Goal: Book appointment/travel/reservation

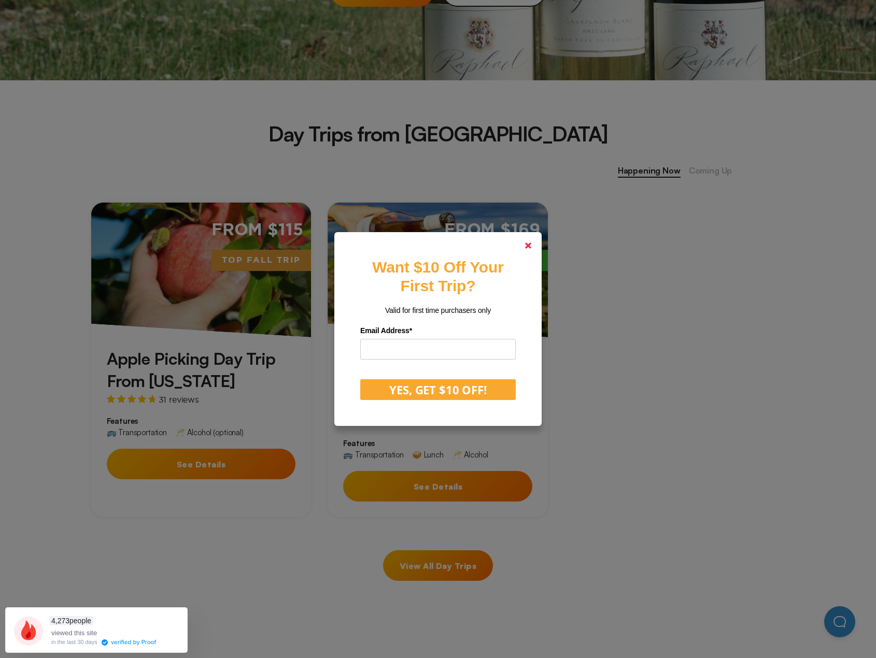
click at [536, 241] on link at bounding box center [528, 245] width 25 height 25
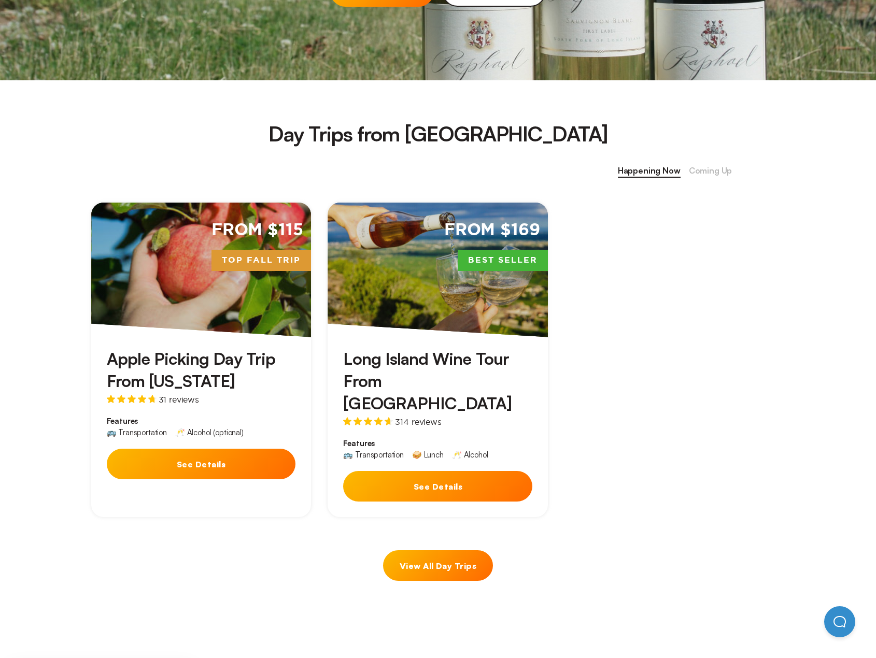
click at [428, 550] on link "View All Day Trips" at bounding box center [438, 565] width 110 height 31
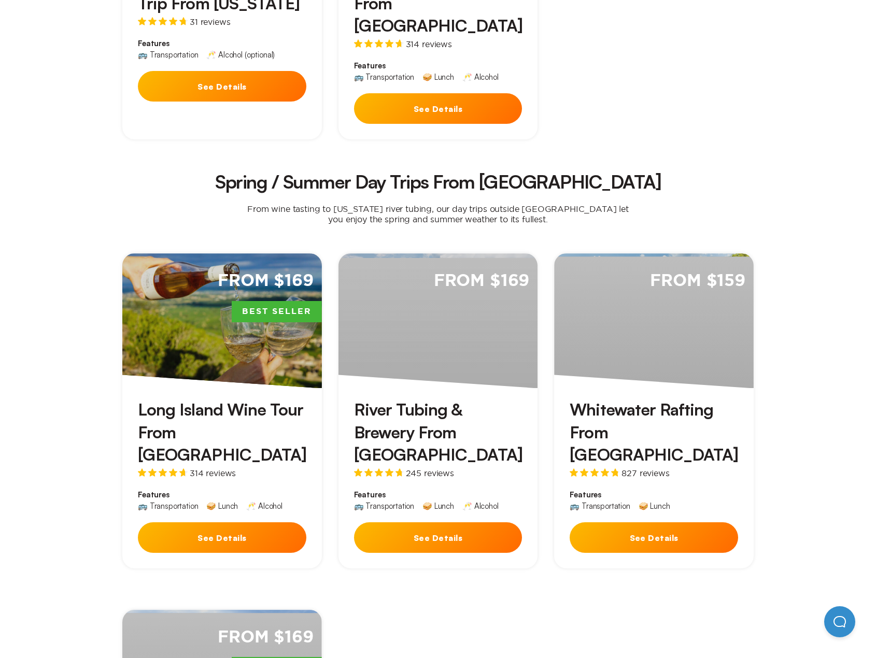
scroll to position [622, 0]
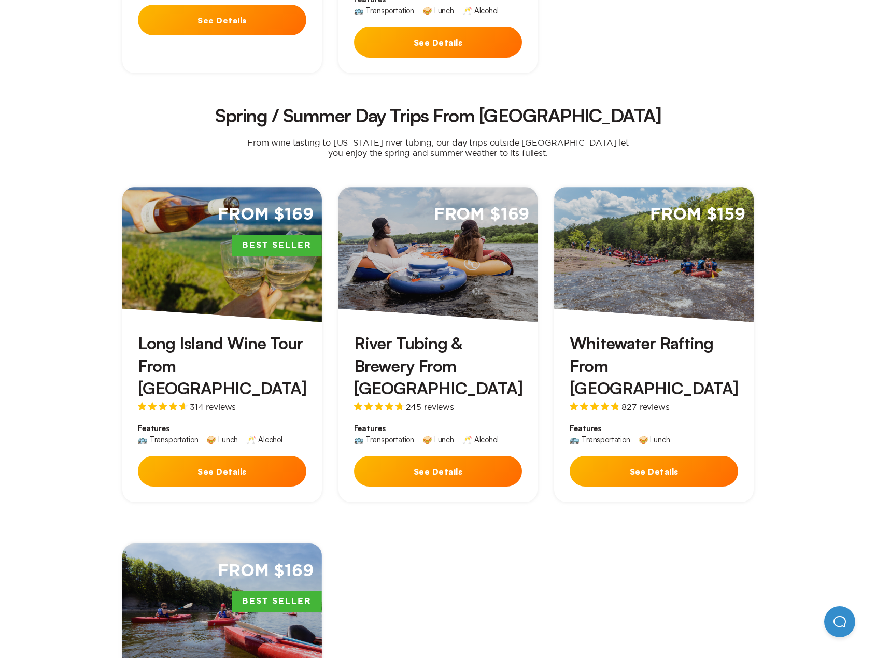
click at [650, 456] on button "See Details" at bounding box center [654, 471] width 168 height 31
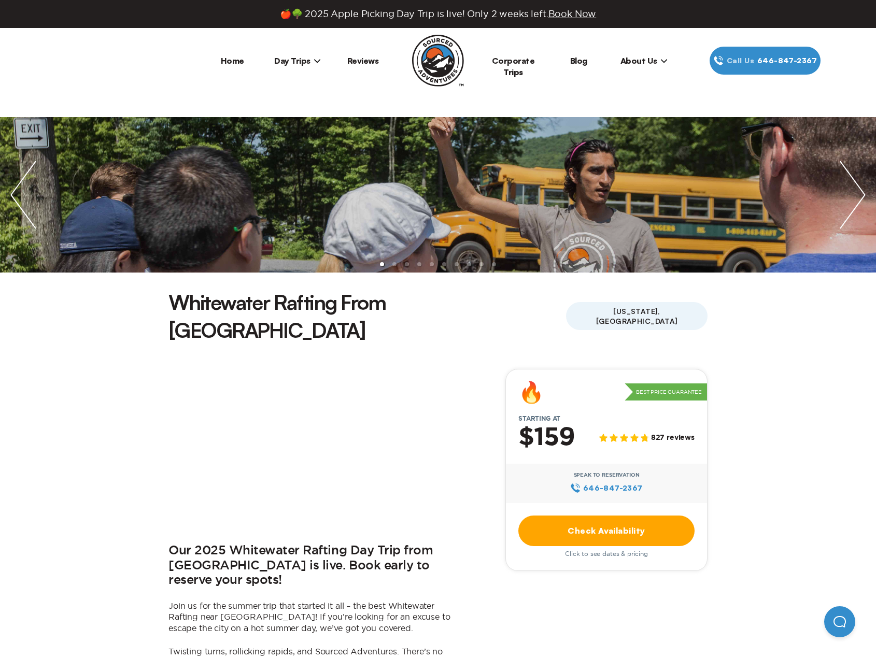
click at [642, 516] on link "Check Availability" at bounding box center [606, 531] width 176 height 31
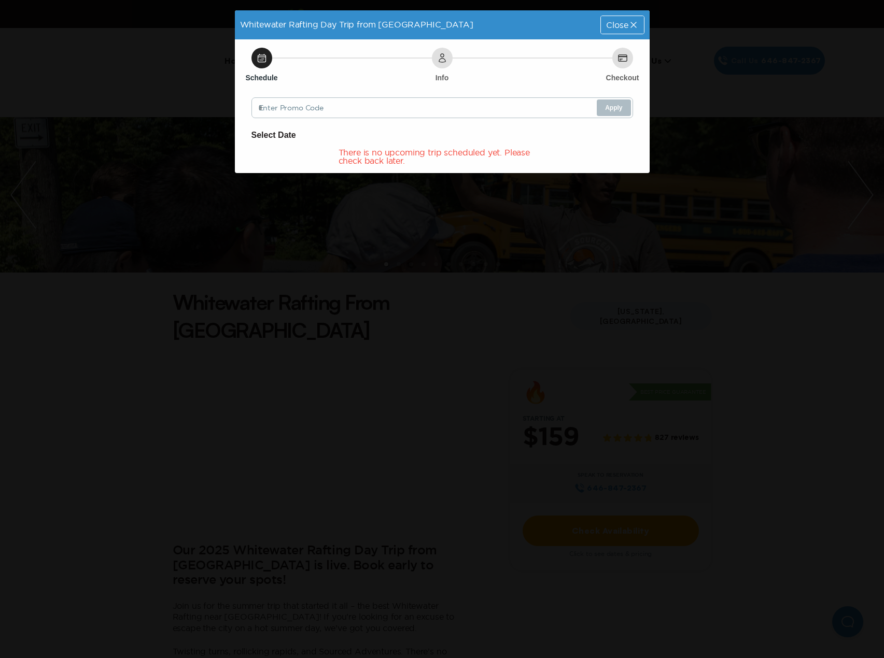
click at [397, 163] on div "There is no upcoming trip scheduled yet. Please check back later." at bounding box center [441, 156] width 207 height 17
click at [618, 30] on div "Close" at bounding box center [622, 25] width 42 height 18
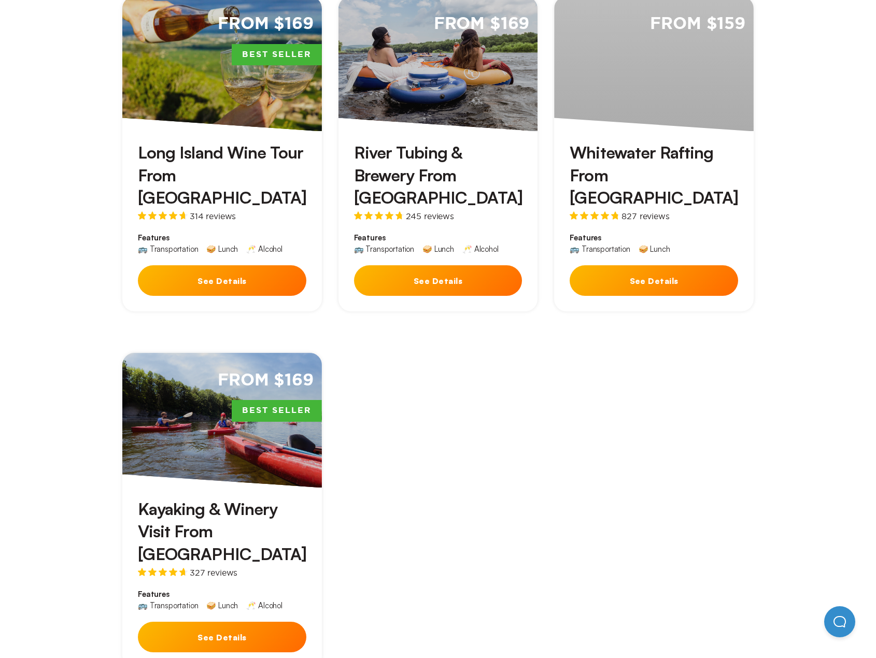
scroll to position [829, 0]
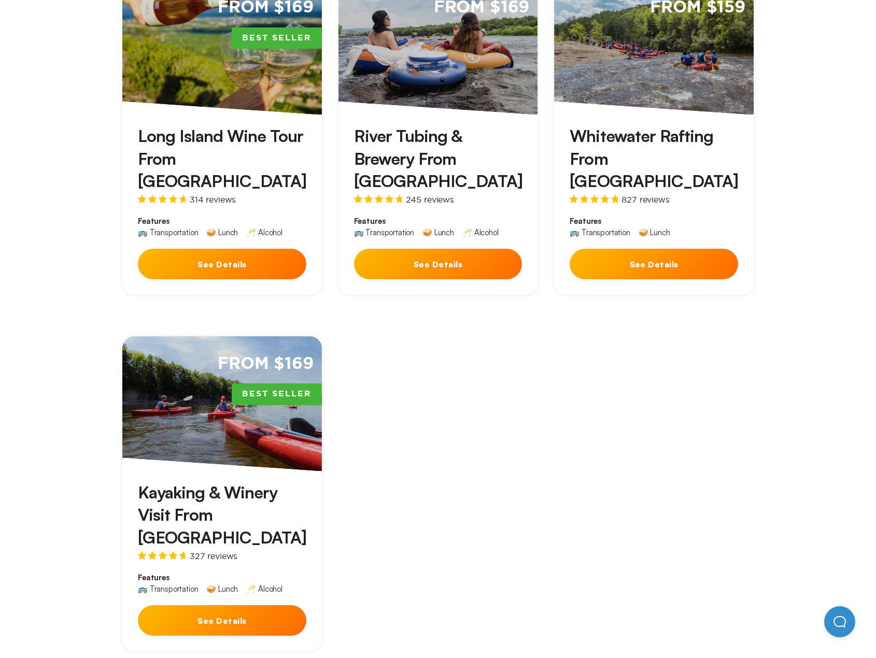
click at [205, 605] on button "See Details" at bounding box center [222, 620] width 168 height 31
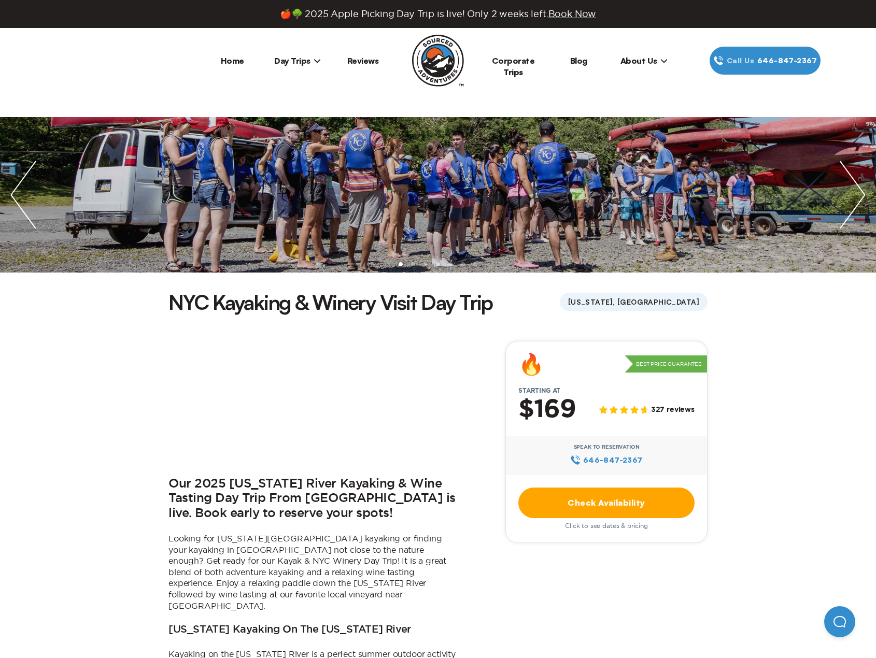
click at [642, 499] on link "Check Availability" at bounding box center [606, 503] width 176 height 31
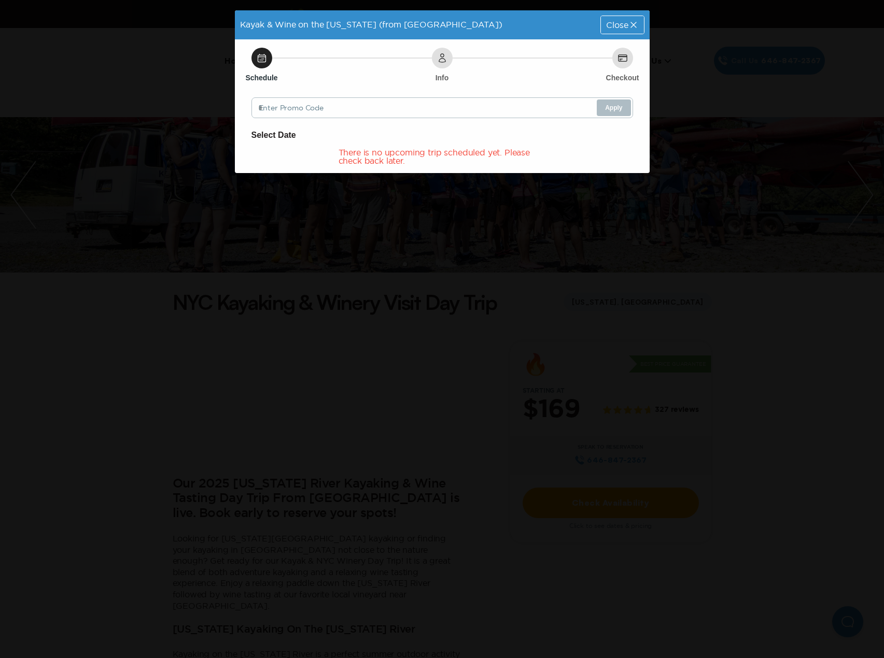
click at [631, 23] on icon at bounding box center [633, 25] width 6 height 6
